Goal: Task Accomplishment & Management: Use online tool/utility

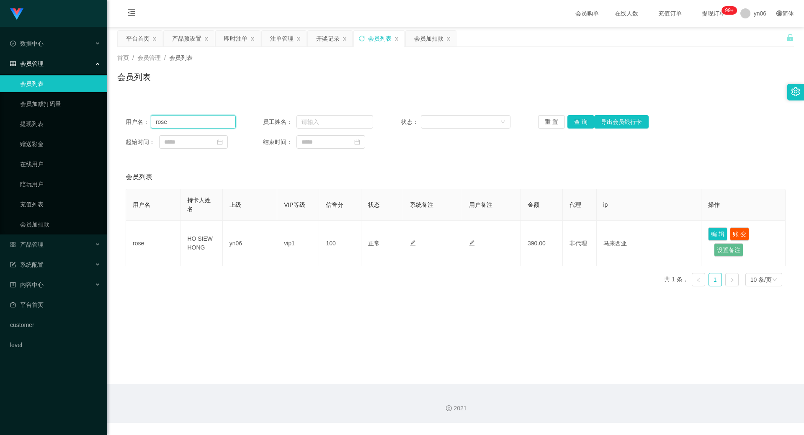
click at [199, 121] on input "rose" at bounding box center [193, 121] width 85 height 13
click at [583, 119] on button "查 询" at bounding box center [580, 121] width 27 height 13
click at [59, 128] on link "提现列表" at bounding box center [60, 124] width 80 height 17
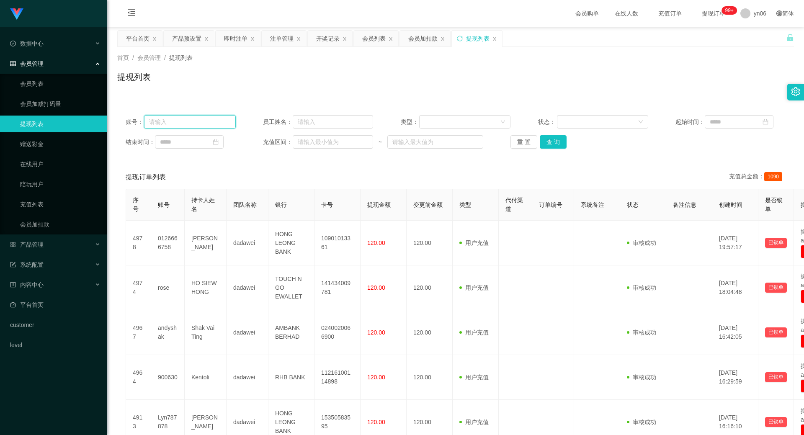
click at [177, 124] on input "text" at bounding box center [190, 121] width 92 height 13
paste input "BASKARAN A/[PERSON_NAME]"
type input "BASKARAN A/[PERSON_NAME]"
drag, startPoint x: 205, startPoint y: 123, endPoint x: 11, endPoint y: 117, distance: 194.0
click at [15, 117] on section "Shopee工作台代理端 数据中心 会员管理 会员列表 会员加减打码量 提现列表 赠送彩金 在线用户 陪玩用户 充值列表 会员加扣款 产品管理 开奖记录 产品…" at bounding box center [402, 361] width 804 height 722
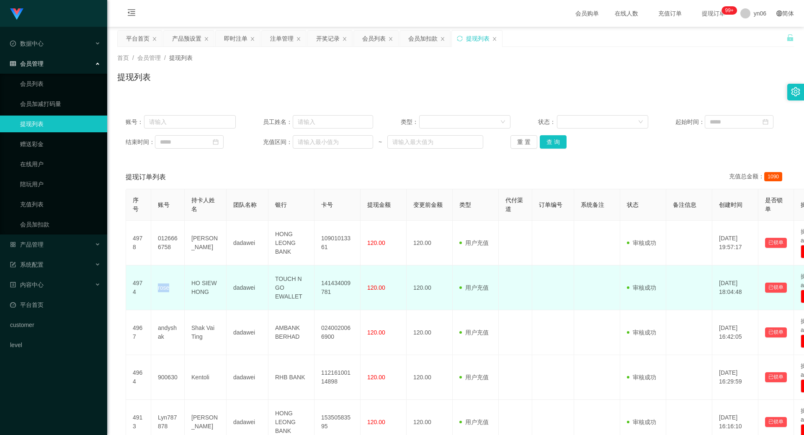
drag, startPoint x: 172, startPoint y: 289, endPoint x: 157, endPoint y: 288, distance: 15.5
click at [157, 288] on td "rose" at bounding box center [168, 288] width 34 height 45
copy td "rose"
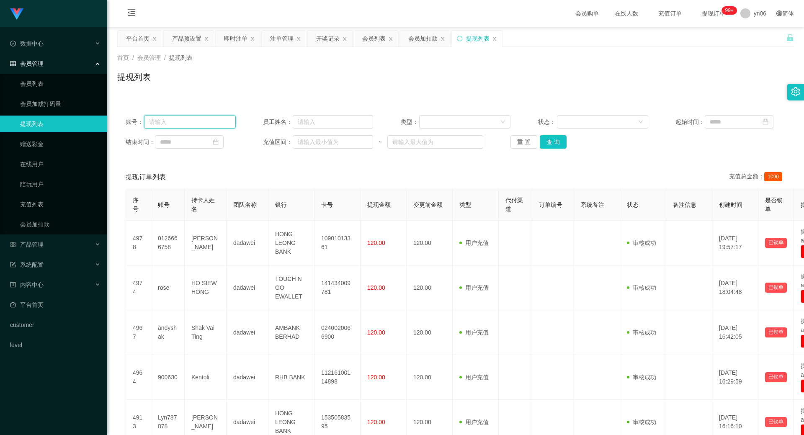
click at [173, 119] on input "text" at bounding box center [190, 121] width 92 height 13
paste input "rose"
type input "rose"
click at [550, 144] on button "查 询" at bounding box center [553, 141] width 27 height 13
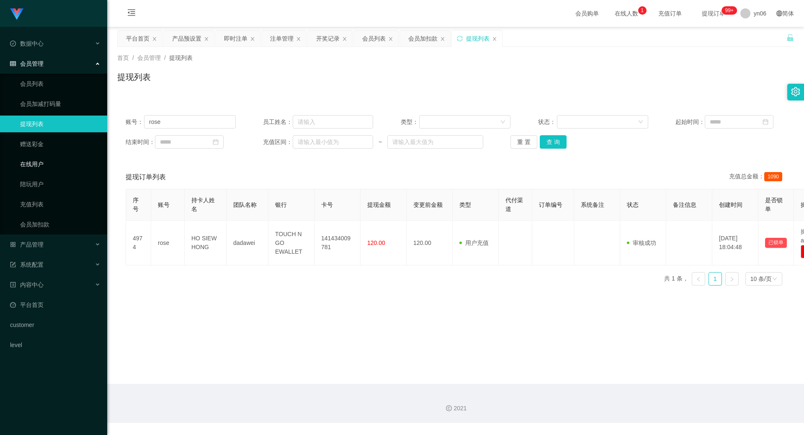
click at [55, 163] on link "在线用户" at bounding box center [60, 164] width 80 height 17
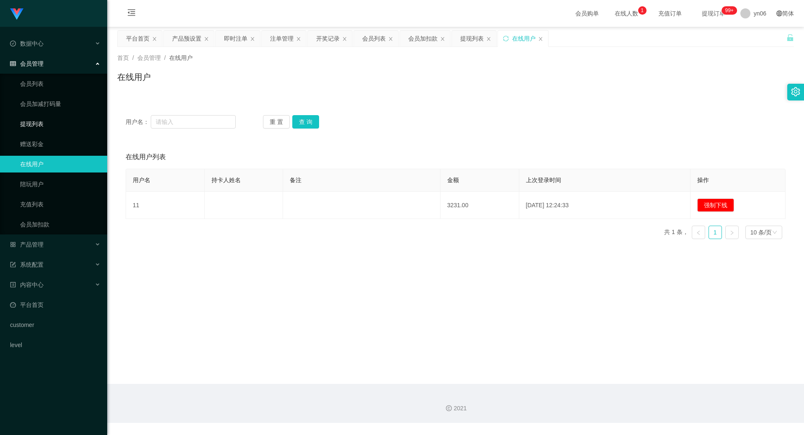
click at [39, 117] on link "提现列表" at bounding box center [60, 124] width 80 height 17
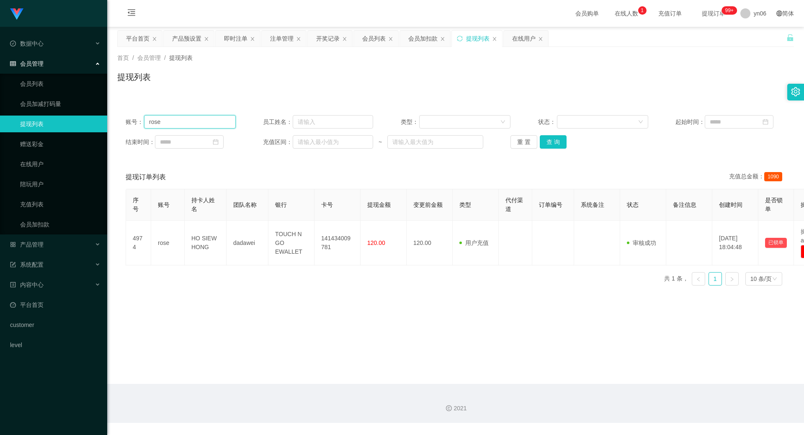
drag, startPoint x: 174, startPoint y: 118, endPoint x: 145, endPoint y: 119, distance: 28.9
click at [145, 119] on input "rose" at bounding box center [190, 121] width 92 height 13
click at [324, 36] on div "开奖记录" at bounding box center [327, 39] width 23 height 16
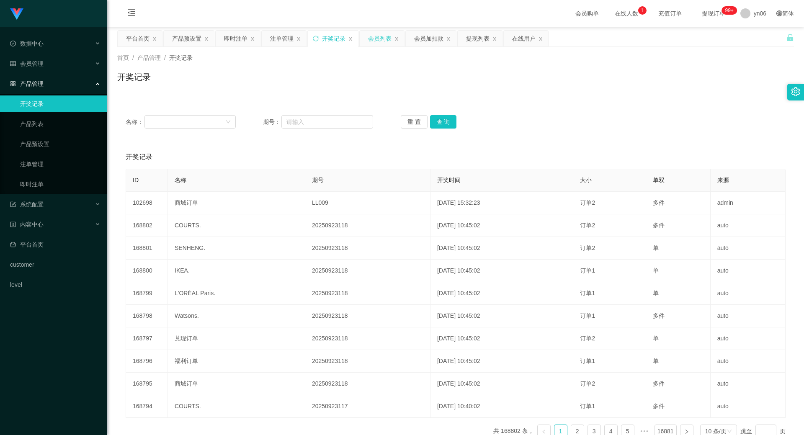
click at [374, 37] on div "会员列表" at bounding box center [379, 39] width 23 height 16
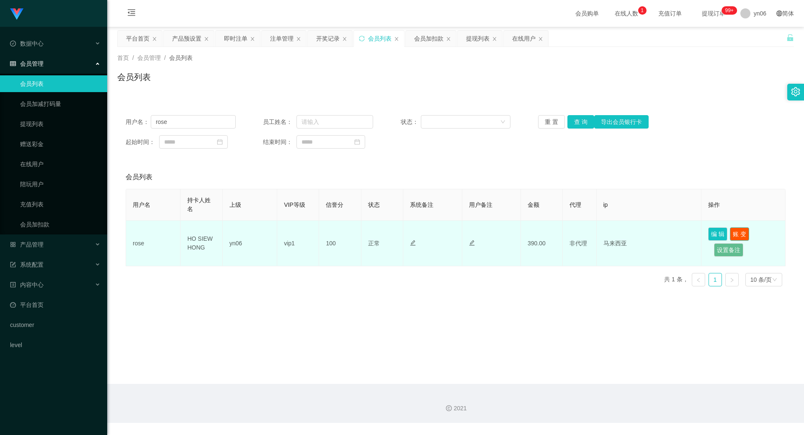
click at [740, 234] on button "账 变" at bounding box center [739, 233] width 19 height 13
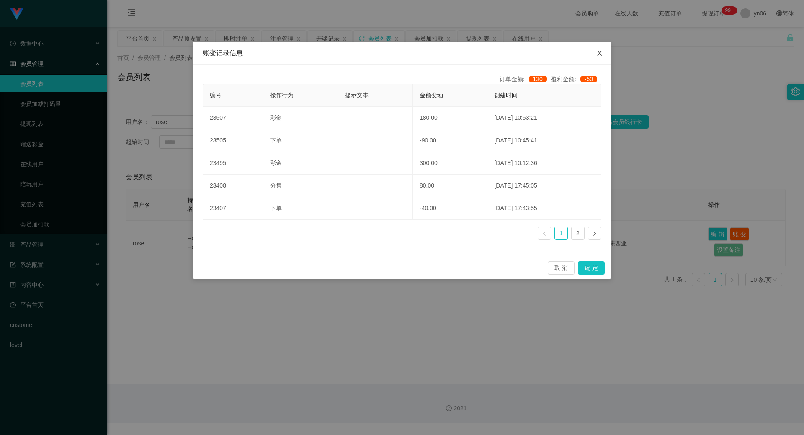
click at [604, 55] on span "Close" at bounding box center [599, 53] width 23 height 23
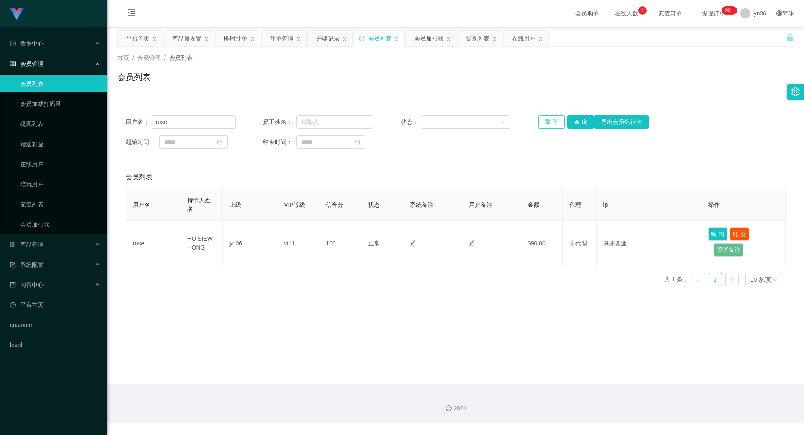
click at [555, 124] on button "重 置" at bounding box center [551, 121] width 27 height 13
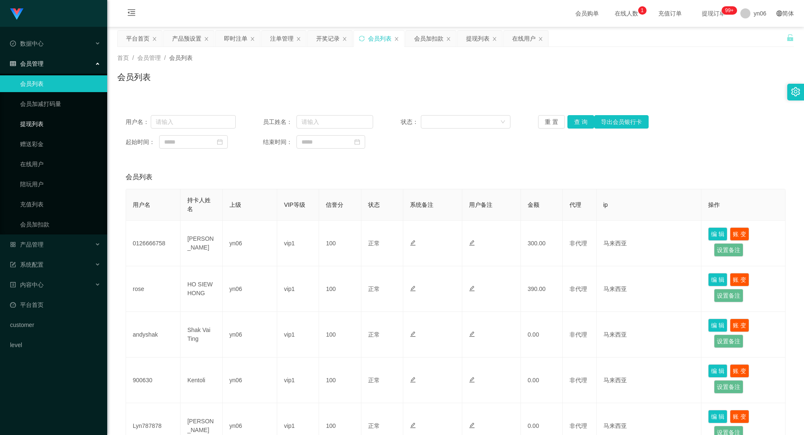
click at [51, 124] on link "提现列表" at bounding box center [60, 124] width 80 height 17
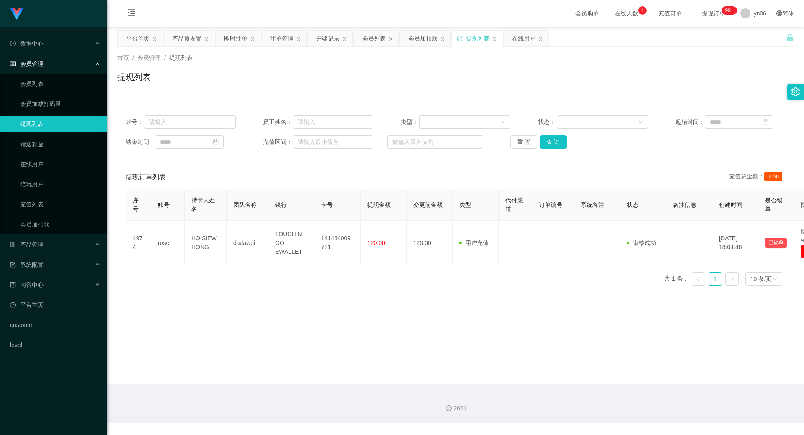
click at [51, 124] on link "提现列表" at bounding box center [60, 124] width 80 height 17
click at [521, 143] on button "重 置" at bounding box center [524, 141] width 27 height 13
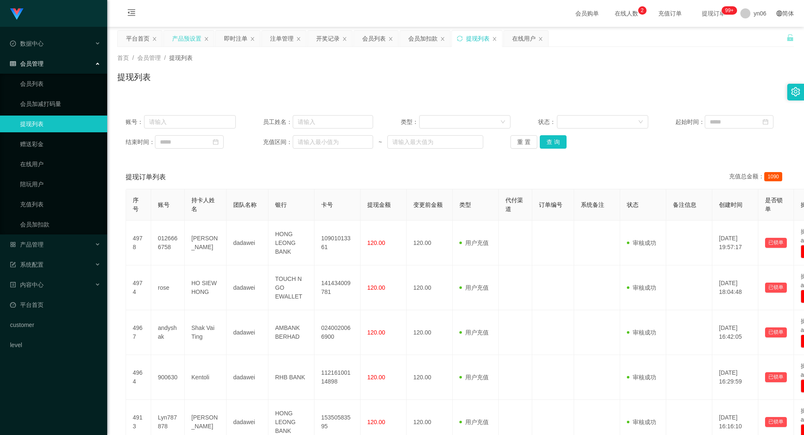
click at [180, 38] on div "产品预设置" at bounding box center [186, 39] width 29 height 16
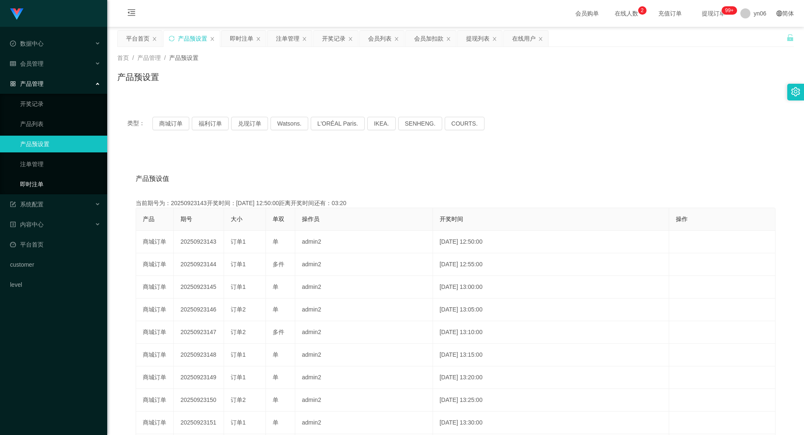
click at [25, 182] on link "即时注单" at bounding box center [60, 184] width 80 height 17
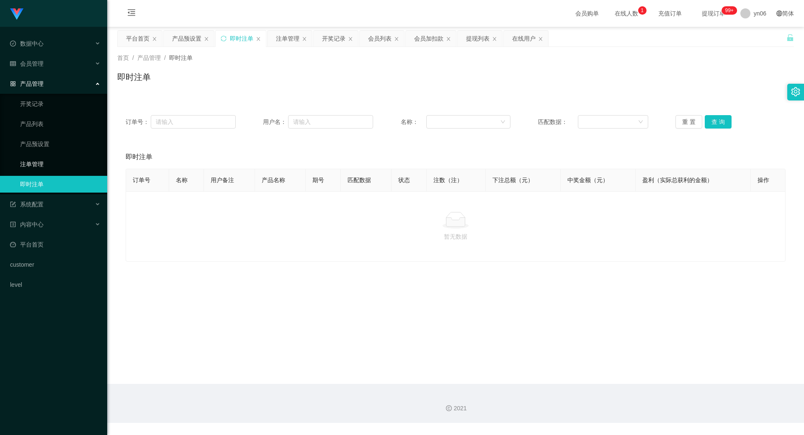
click at [28, 167] on link "注单管理" at bounding box center [60, 164] width 80 height 17
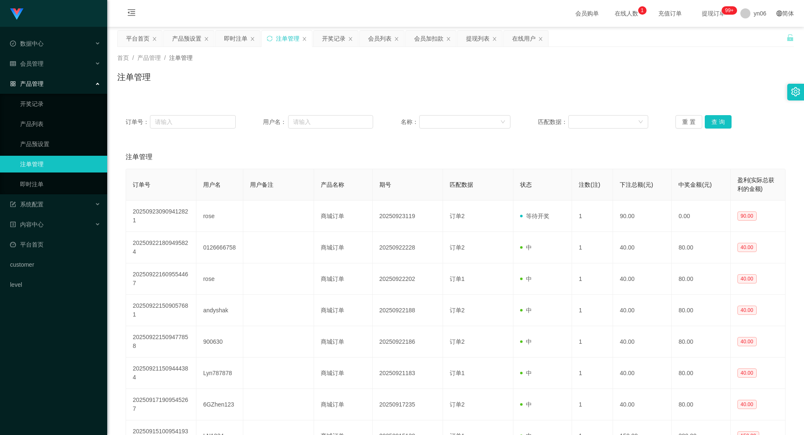
click at [47, 158] on link "注单管理" at bounding box center [60, 164] width 80 height 17
drag, startPoint x: 47, startPoint y: 136, endPoint x: 41, endPoint y: 147, distance: 13.5
click at [47, 136] on link "产品预设置" at bounding box center [60, 144] width 80 height 17
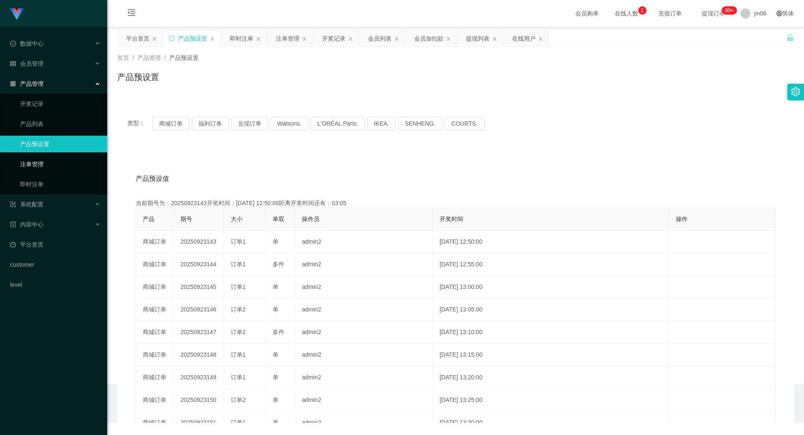
click at [41, 165] on link "注单管理" at bounding box center [60, 164] width 80 height 17
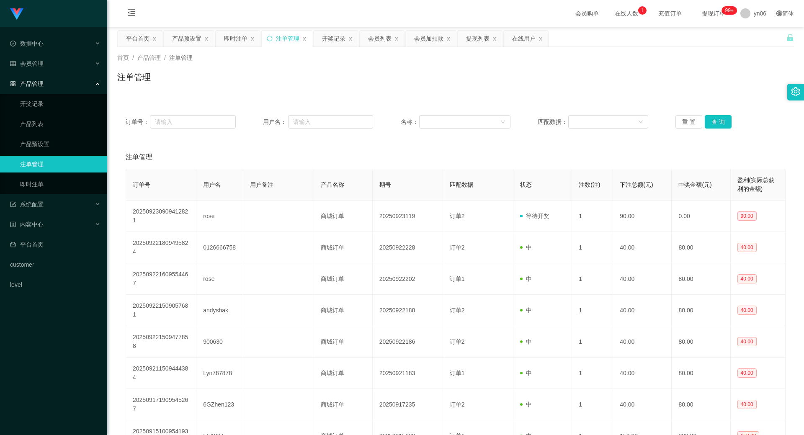
click at [41, 165] on link "注单管理" at bounding box center [60, 164] width 80 height 17
click at [35, 181] on link "即时注单" at bounding box center [60, 184] width 80 height 17
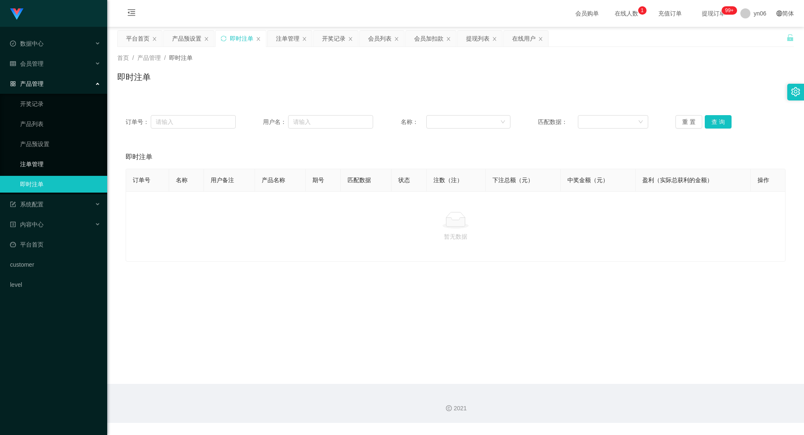
click at [39, 168] on link "注单管理" at bounding box center [60, 164] width 80 height 17
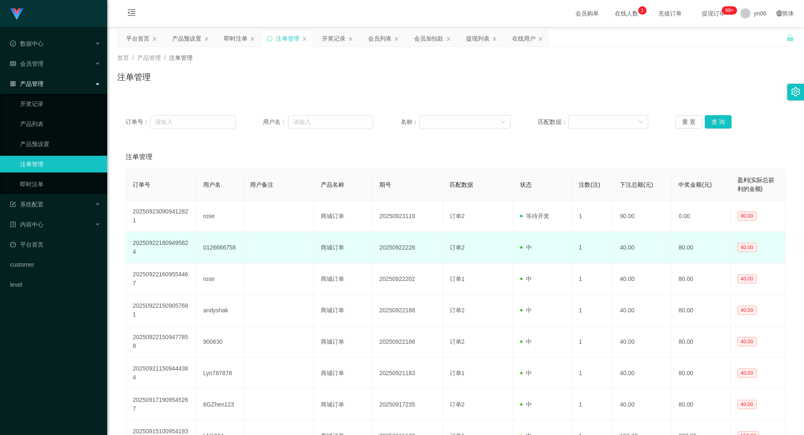
click at [222, 250] on td "0126666758" at bounding box center [219, 247] width 47 height 31
copy td "0126666758"
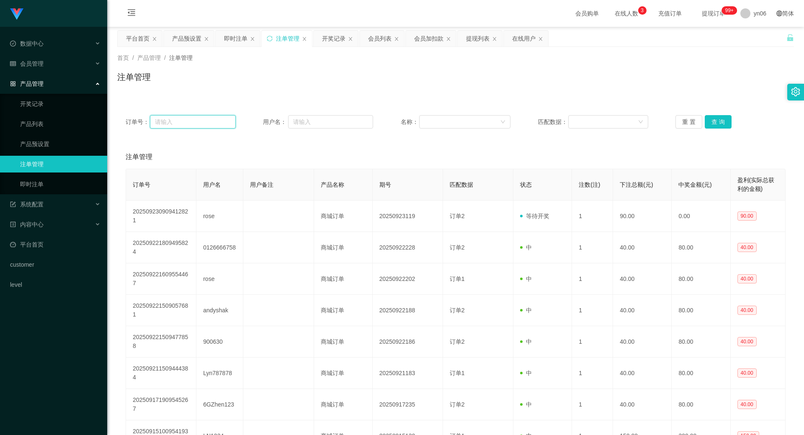
click at [178, 121] on input "text" at bounding box center [192, 121] width 85 height 13
click at [315, 120] on input "text" at bounding box center [330, 121] width 85 height 13
paste input "0126666758"
type input "0126666758"
click at [716, 121] on button "查 询" at bounding box center [718, 121] width 27 height 13
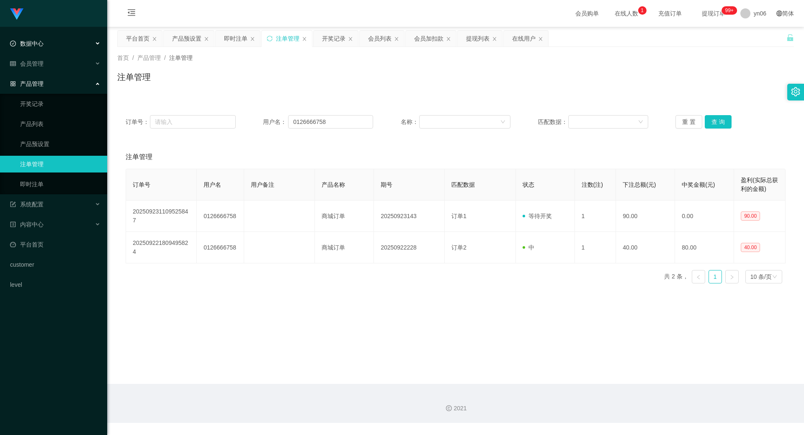
click at [41, 44] on span "数据中心" at bounding box center [27, 43] width 34 height 7
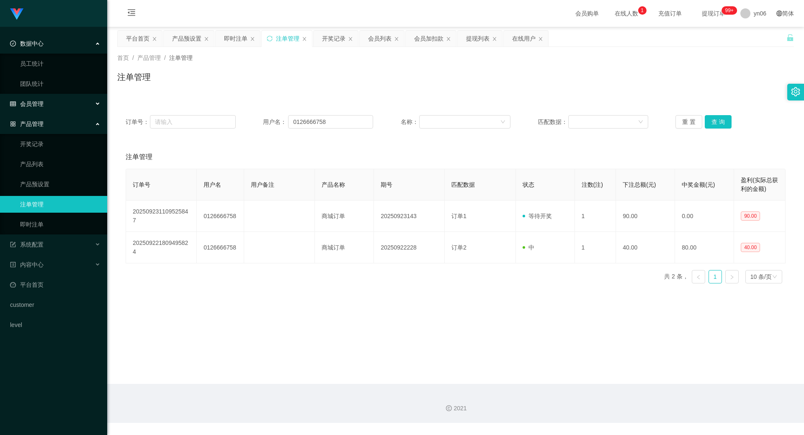
click at [43, 101] on span "会员管理" at bounding box center [27, 104] width 34 height 7
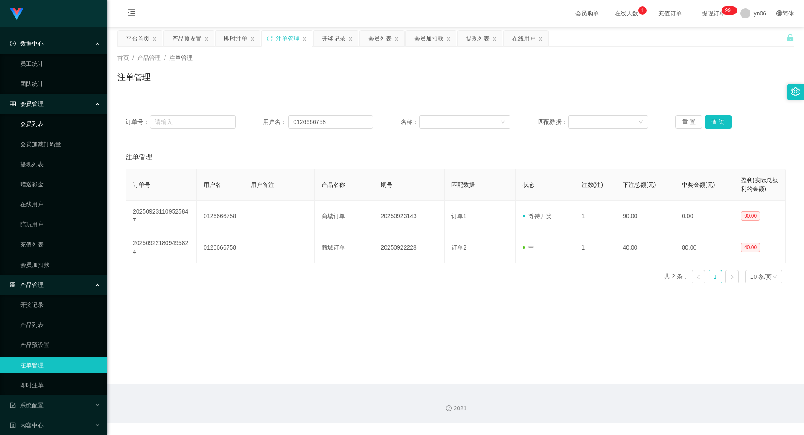
click at [39, 123] on link "会员列表" at bounding box center [60, 124] width 80 height 17
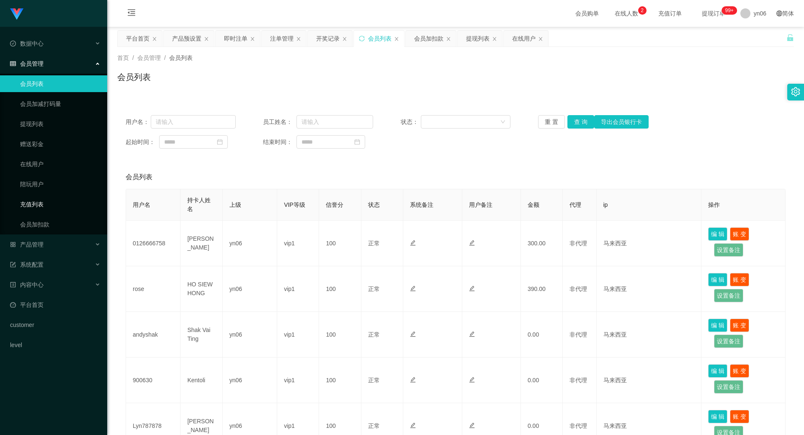
click at [48, 196] on link "充值列表" at bounding box center [60, 204] width 80 height 17
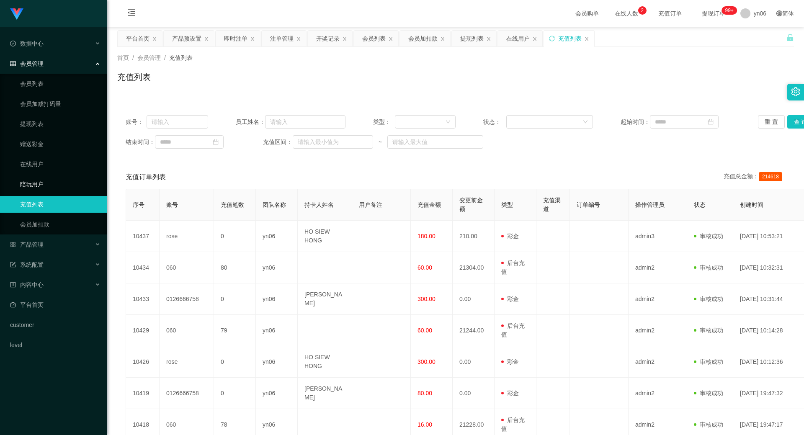
click at [38, 180] on link "陪玩用户" at bounding box center [60, 184] width 80 height 17
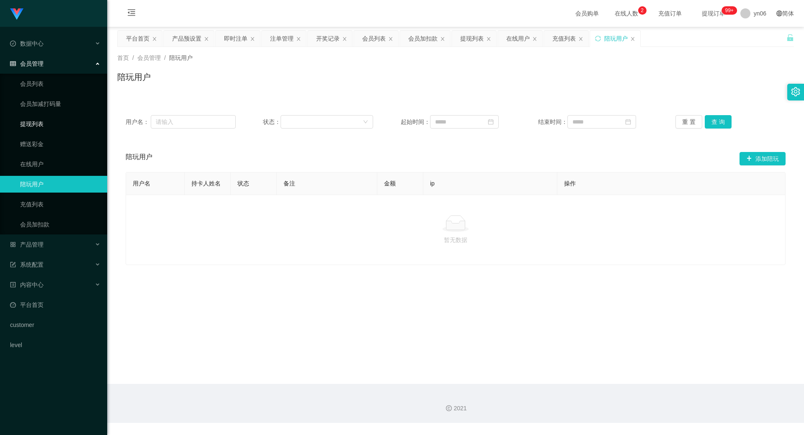
click at [44, 117] on link "提现列表" at bounding box center [60, 124] width 80 height 17
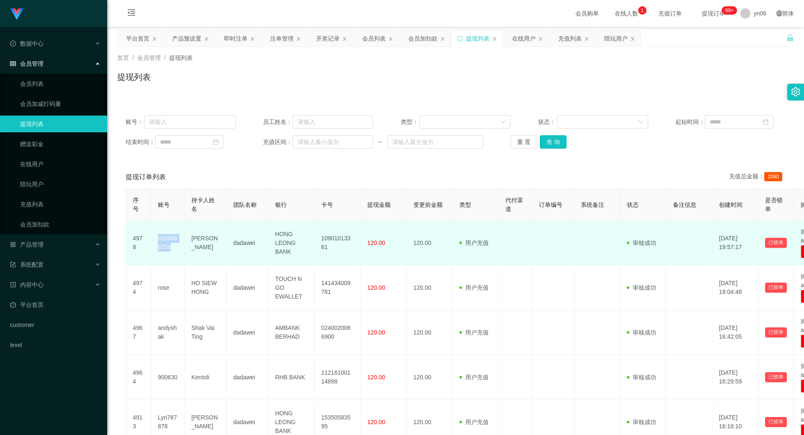
drag, startPoint x: 173, startPoint y: 245, endPoint x: 156, endPoint y: 238, distance: 18.6
click at [156, 238] on td "0126666758" at bounding box center [168, 243] width 34 height 45
copy td "0126666758"
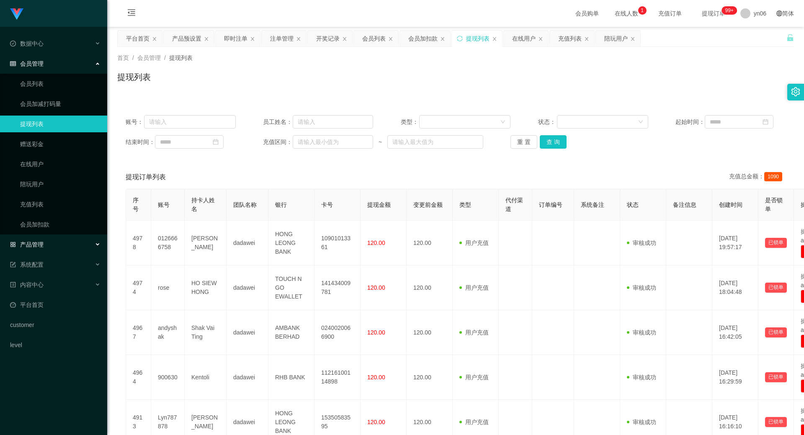
click at [52, 241] on div "产品管理" at bounding box center [53, 244] width 107 height 17
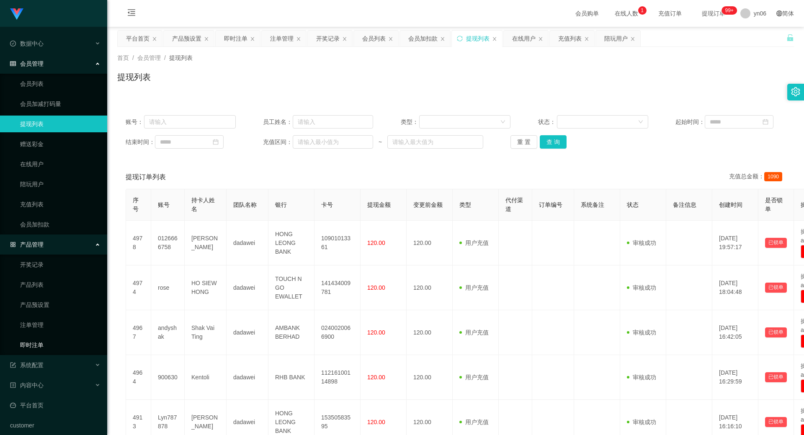
click at [58, 338] on link "即时注单" at bounding box center [60, 345] width 80 height 17
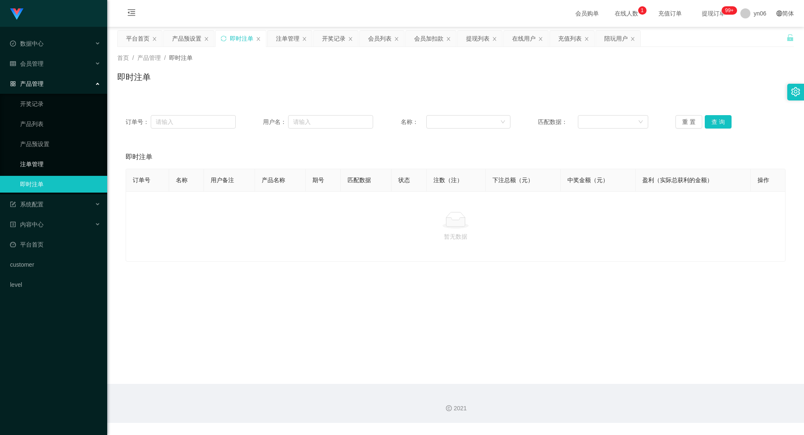
click at [49, 163] on link "注单管理" at bounding box center [60, 164] width 80 height 17
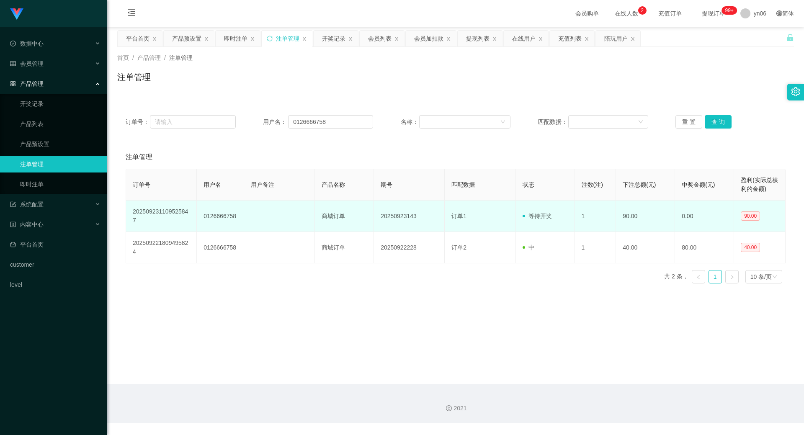
click at [217, 216] on td "0126666758" at bounding box center [220, 216] width 47 height 31
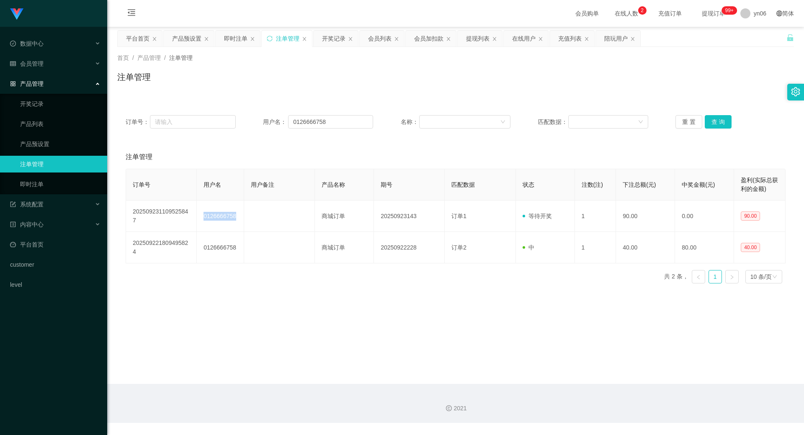
copy td "0126666758"
click at [37, 162] on link "注单管理" at bounding box center [60, 164] width 80 height 17
click at [43, 183] on link "即时注单" at bounding box center [60, 184] width 80 height 17
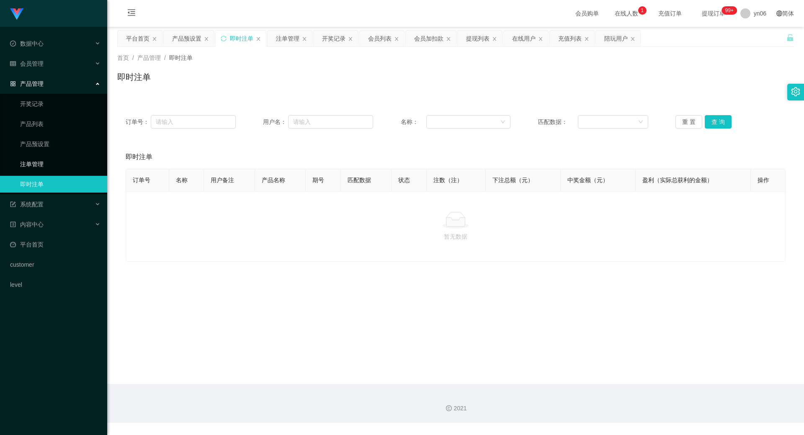
click at [44, 165] on link "注单管理" at bounding box center [60, 164] width 80 height 17
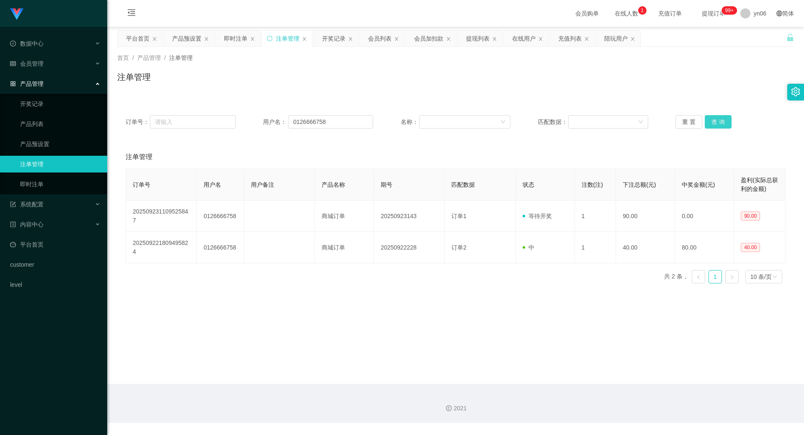
click at [713, 120] on button "查 询" at bounding box center [718, 121] width 27 height 13
click at [328, 121] on input "0126666758" at bounding box center [330, 121] width 85 height 13
click at [725, 118] on button "查 询" at bounding box center [718, 121] width 27 height 13
